Goal: Task Accomplishment & Management: Use online tool/utility

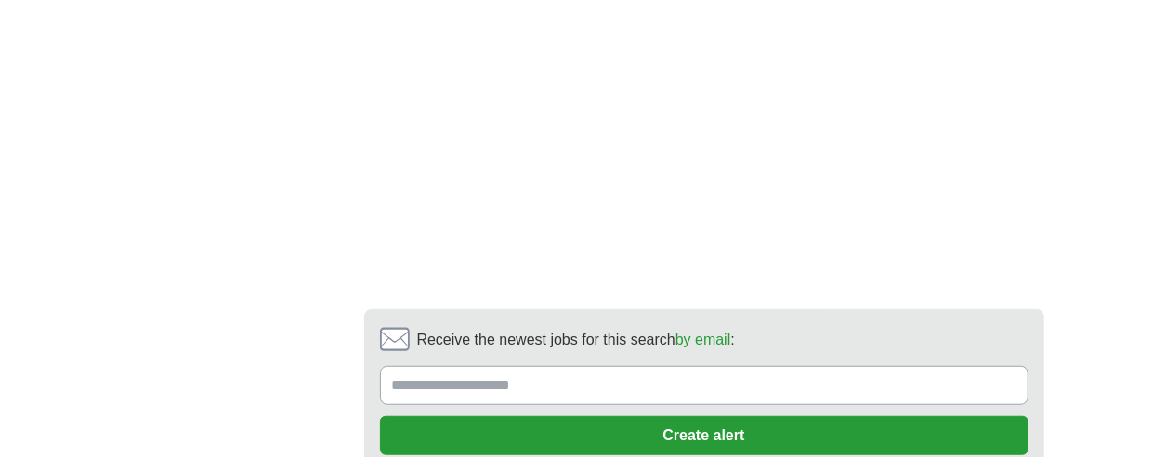
scroll to position [4087, 0]
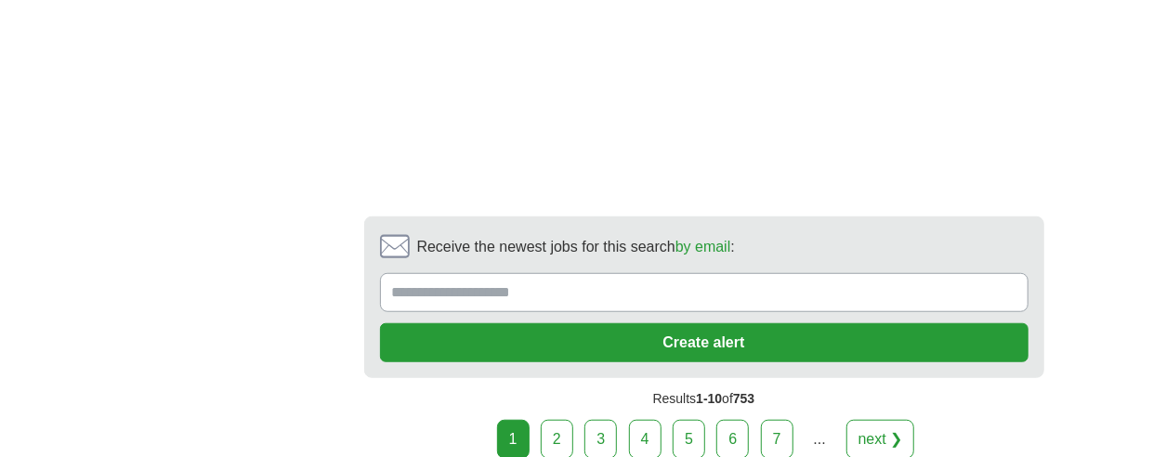
click at [567, 420] on link "2" at bounding box center [557, 439] width 33 height 39
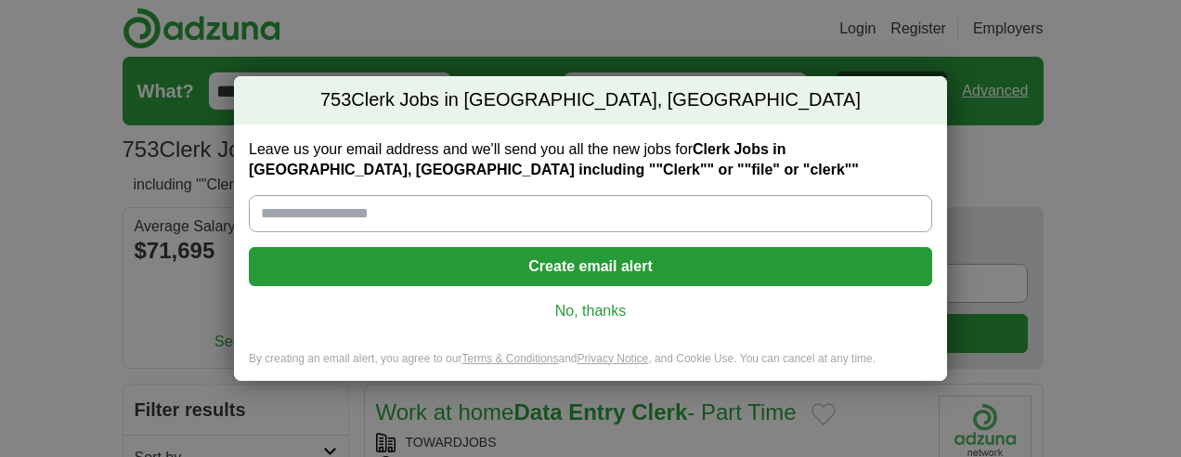
click at [496, 215] on input "Leave us your email address and we'll send you all the new jobs for Clerk Jobs …" at bounding box center [591, 213] width 684 height 37
type input "**********"
click at [574, 256] on button "Create email alert" at bounding box center [591, 266] width 684 height 39
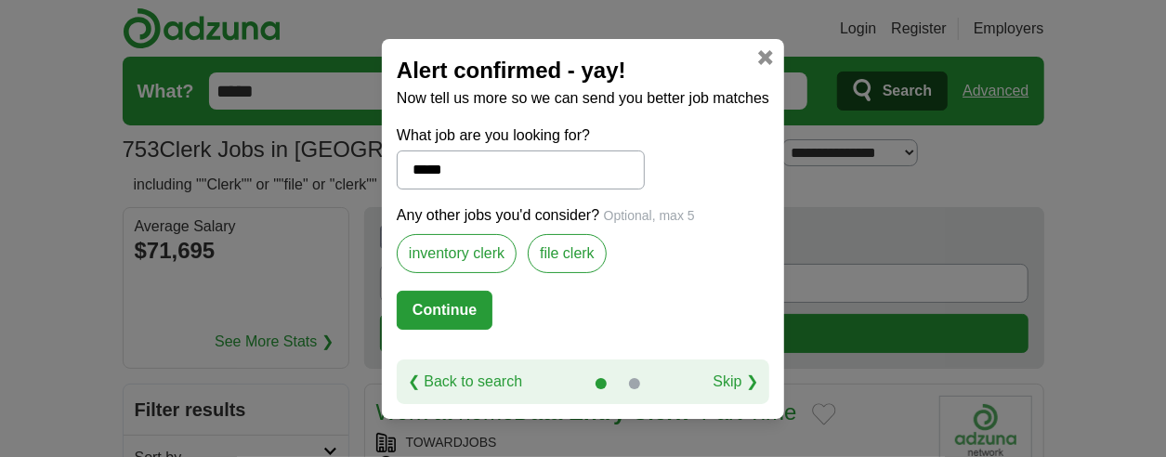
click at [555, 244] on label "file clerk" at bounding box center [567, 253] width 79 height 39
click at [426, 306] on button "Continue" at bounding box center [445, 310] width 96 height 39
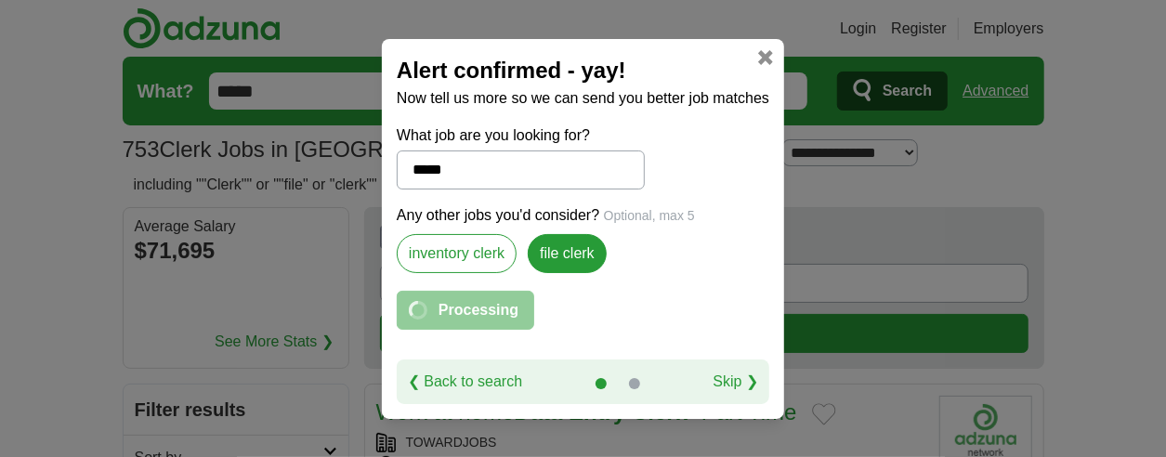
select select "**"
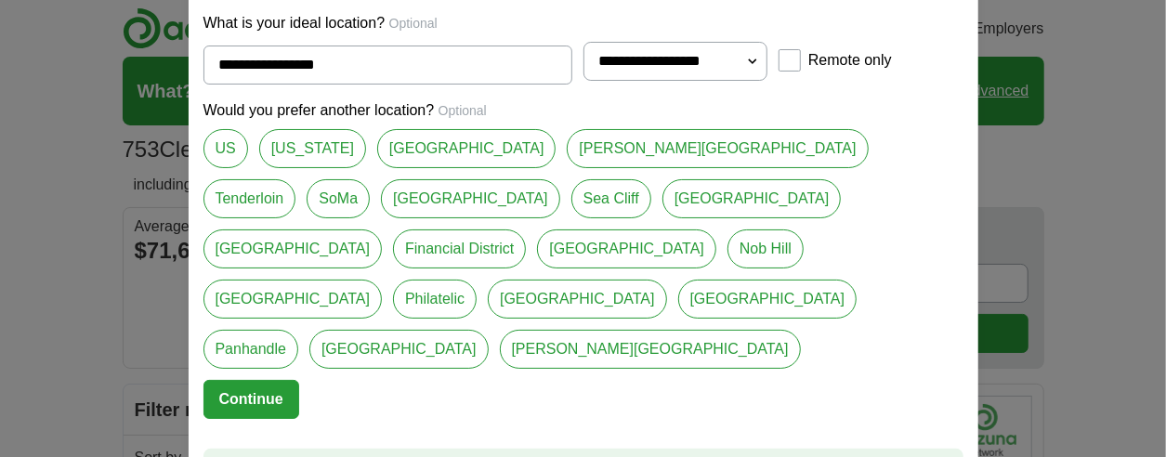
click at [421, 168] on link "[GEOGRAPHIC_DATA]" at bounding box center [466, 148] width 179 height 39
type input "**********"
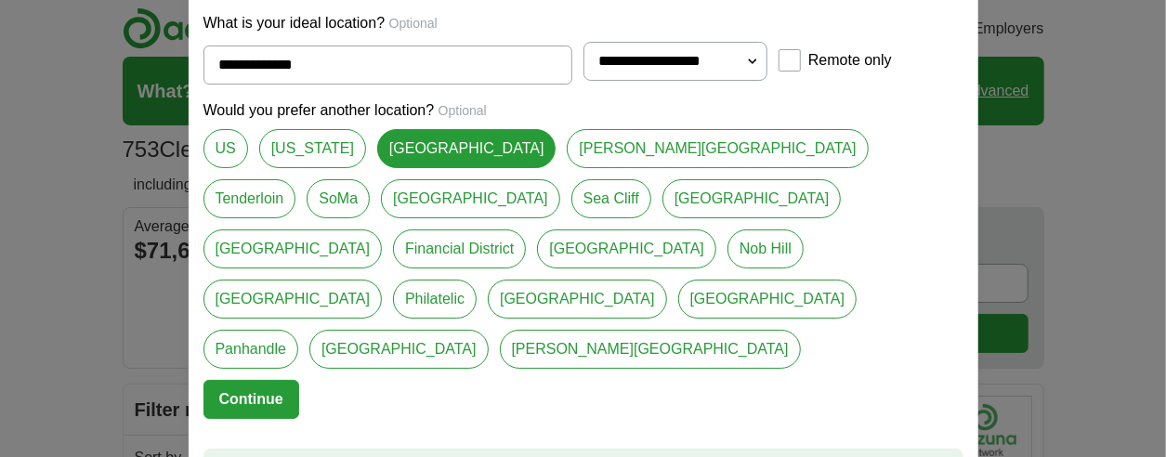
click at [234, 380] on button "Continue" at bounding box center [251, 399] width 96 height 39
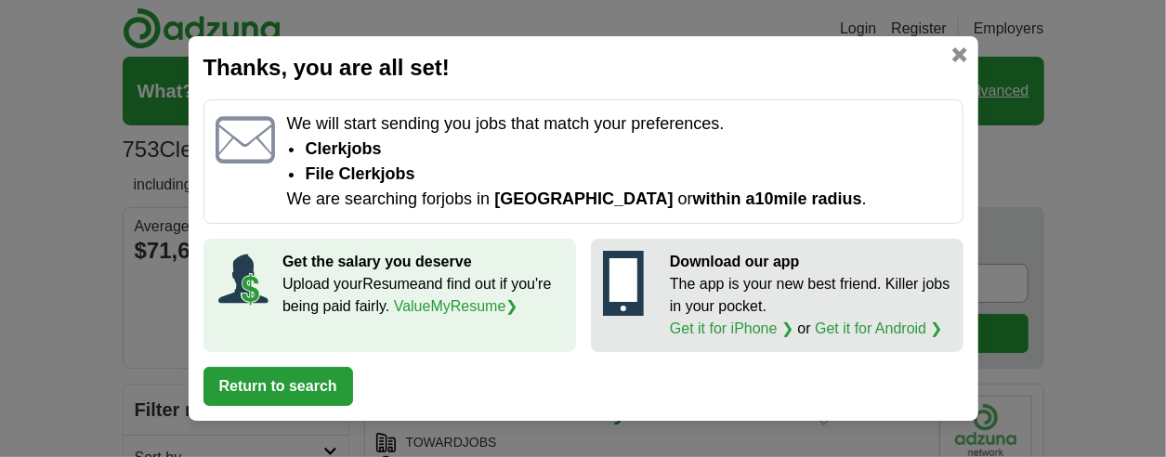
click at [310, 385] on button "Return to search" at bounding box center [278, 386] width 150 height 39
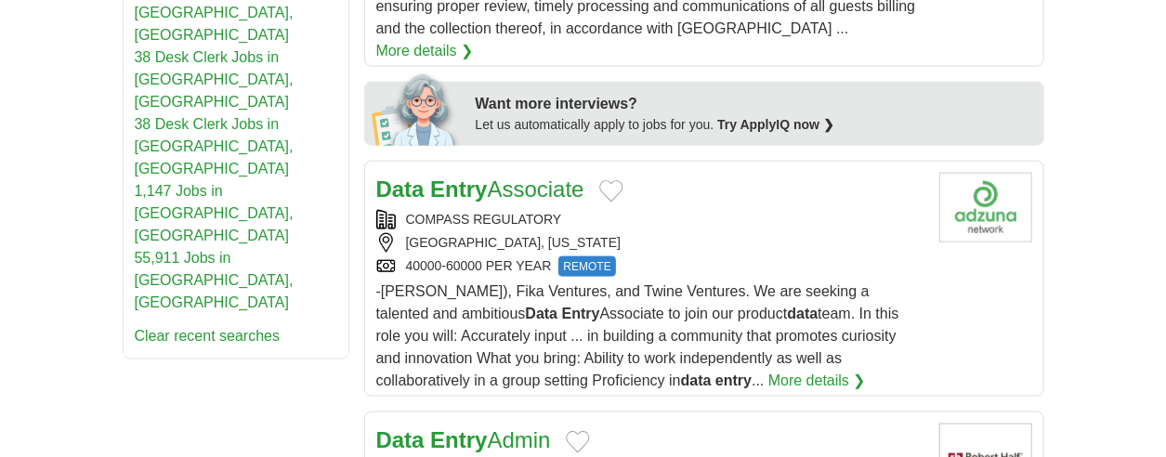
scroll to position [1115, 0]
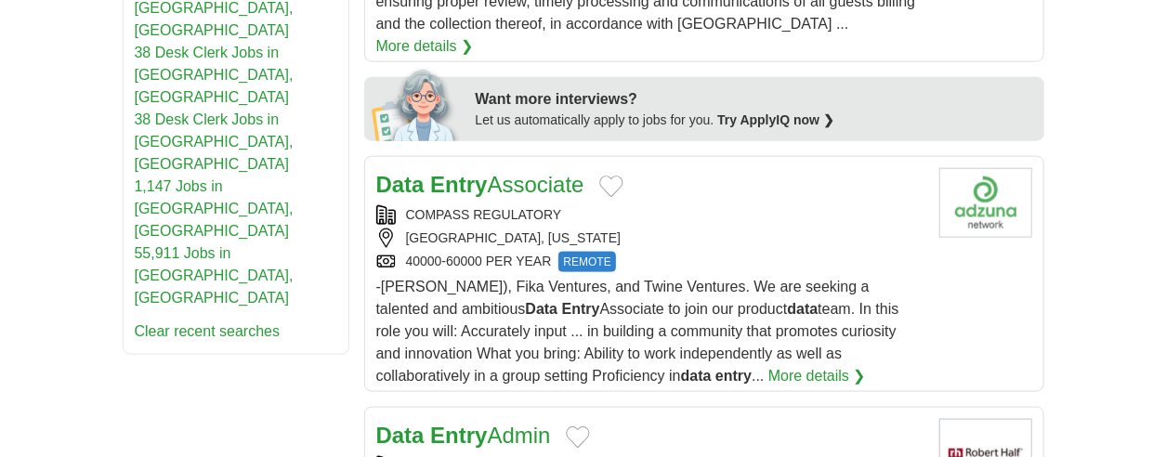
click at [463, 172] on strong "Entry" at bounding box center [458, 184] width 57 height 25
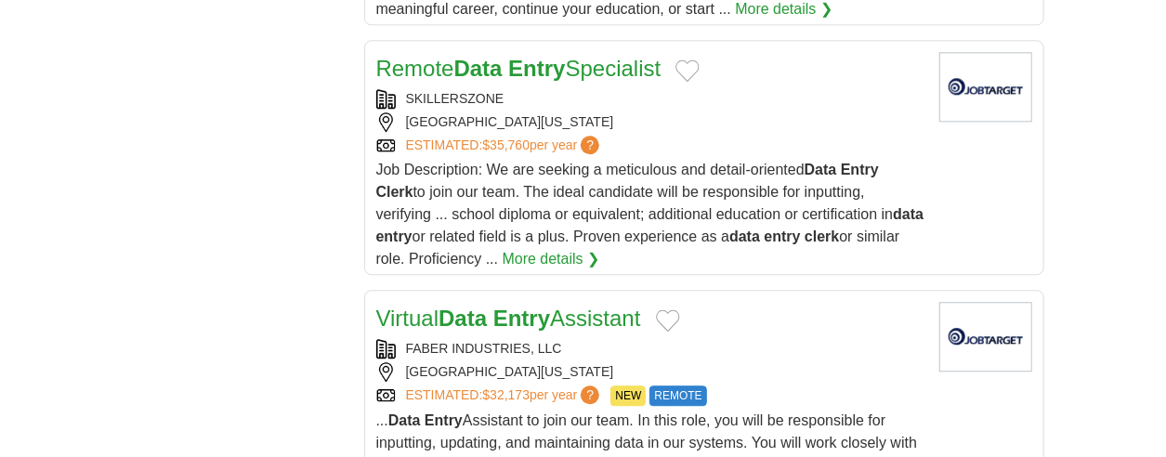
scroll to position [2415, 0]
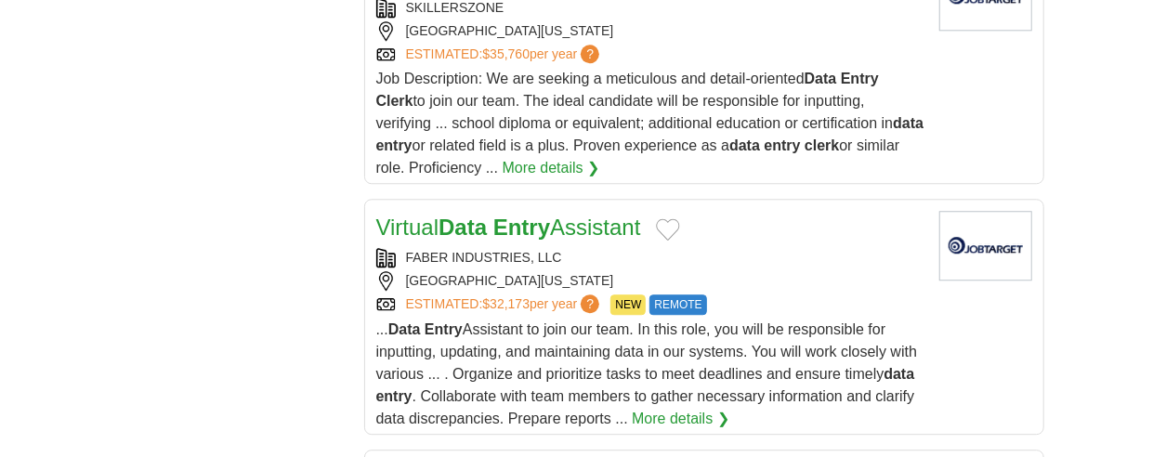
click at [669, 408] on link "More details ❯" at bounding box center [681, 419] width 98 height 22
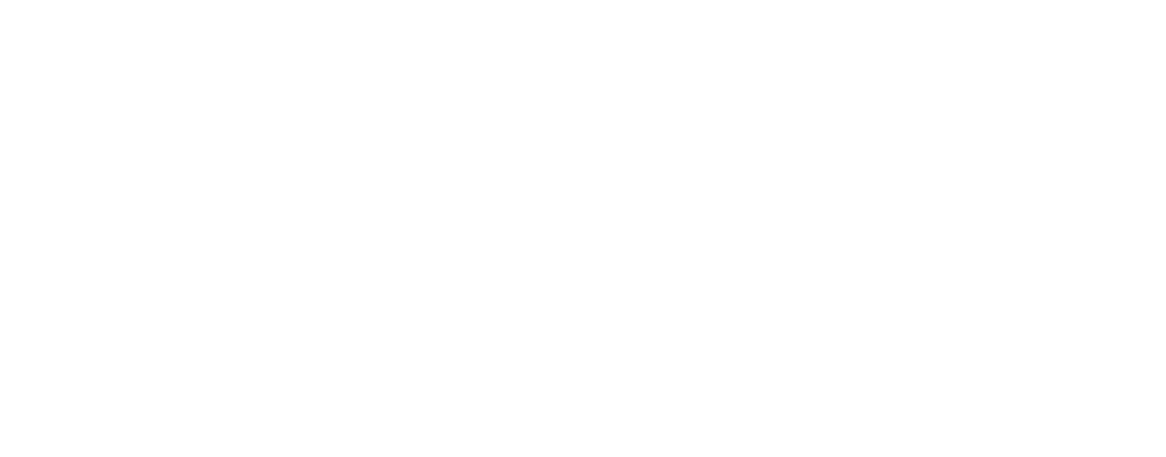
scroll to position [3437, 0]
